Goal: Task Accomplishment & Management: Complete application form

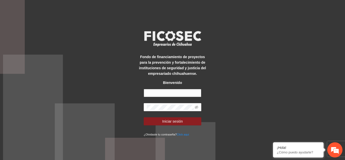
click at [184, 92] on input "text" at bounding box center [173, 93] width 58 height 8
type input "**********"
click at [144, 117] on button "Iniciar sesión" at bounding box center [173, 121] width 58 height 8
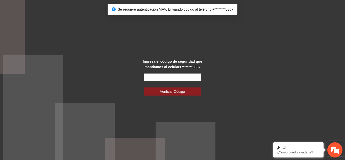
click at [183, 79] on input "text" at bounding box center [173, 77] width 58 height 8
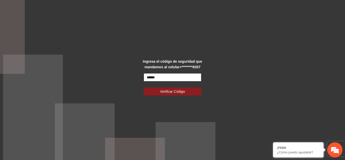
type input "******"
click at [144, 87] on button "Verificar Código" at bounding box center [173, 91] width 58 height 8
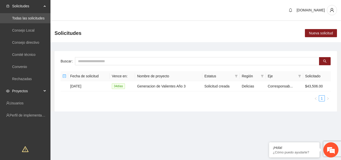
click at [45, 90] on div "Proyectos" at bounding box center [25, 91] width 51 height 10
click at [24, 104] on link "Activos" at bounding box center [17, 103] width 11 height 4
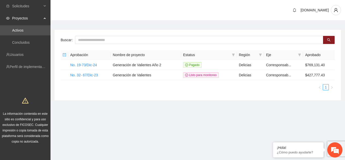
click at [45, 21] on div "Proyectos" at bounding box center [25, 18] width 51 height 10
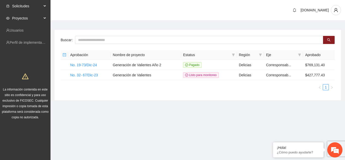
click at [42, 7] on div "Solicitudes" at bounding box center [25, 6] width 51 height 10
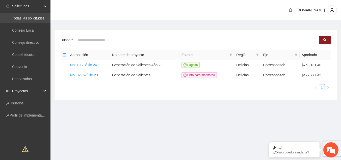
click at [42, 19] on link "Todas las solicitudes" at bounding box center [28, 18] width 32 height 4
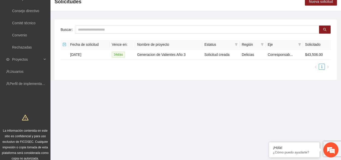
scroll to position [37, 0]
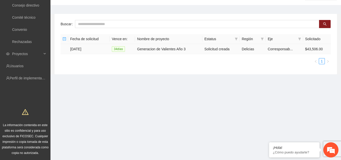
click at [164, 47] on td "Generacion de Valientes Año 3" at bounding box center [168, 49] width 67 height 10
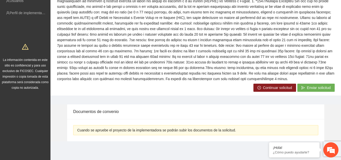
scroll to position [103, 0]
click at [266, 86] on span "Continuar solicitud" at bounding box center [277, 87] width 29 height 6
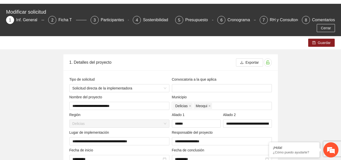
scroll to position [25, 0]
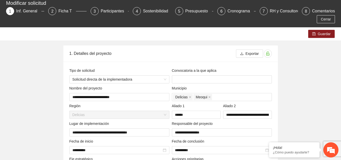
drag, startPoint x: 56, startPoint y: 16, endPoint x: 53, endPoint y: 15, distance: 2.6
click at [56, 17] on div "Cerrar" at bounding box center [171, 19] width 332 height 8
click at [50, 13] on div "2" at bounding box center [52, 11] width 8 height 8
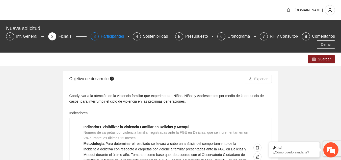
click at [96, 36] on span "3" at bounding box center [95, 36] width 2 height 4
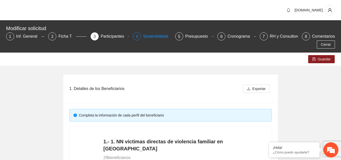
click at [139, 37] on div "4" at bounding box center [137, 36] width 8 height 8
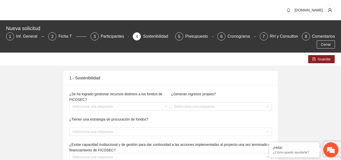
type textarea "**********"
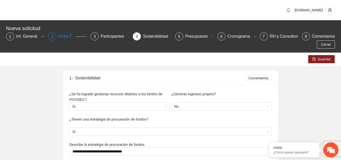
click at [50, 36] on div "2" at bounding box center [52, 36] width 8 height 8
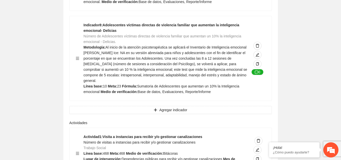
scroll to position [2073, 0]
